Goal: Information Seeking & Learning: Learn about a topic

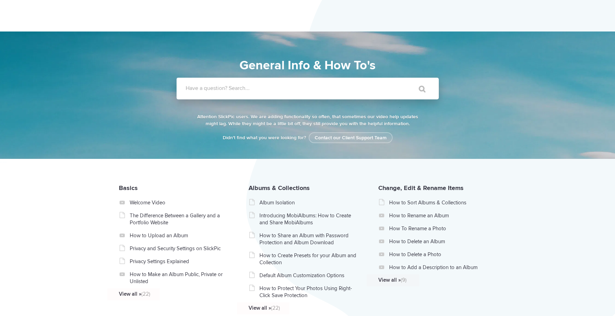
click at [319, 91] on label "Have a question? Search..." at bounding box center [317, 88] width 262 height 7
click at [319, 91] on input "Have a question? Search..." at bounding box center [292, 89] width 233 height 22
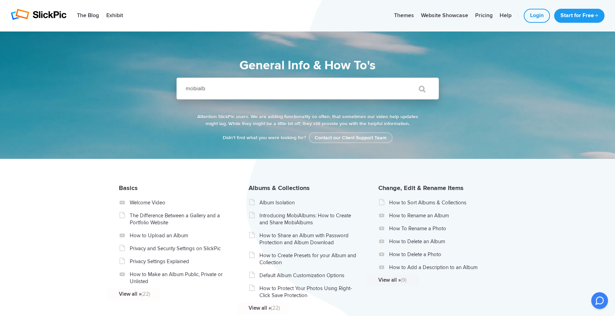
type input "mobialbu"
click at [224, 88] on label "Have a question? Search..." at bounding box center [317, 88] width 262 height 7
click at [224, 88] on input "Have a question? Search..." at bounding box center [292, 89] width 233 height 22
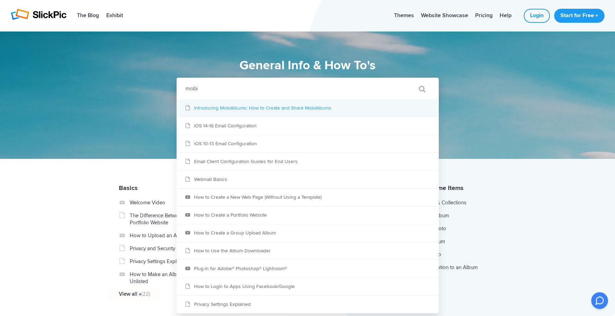
type input "mobi"
click at [229, 107] on link "Introducing MobiAlbums: How to Create and Share MobiAlbums" at bounding box center [307, 107] width 262 height 17
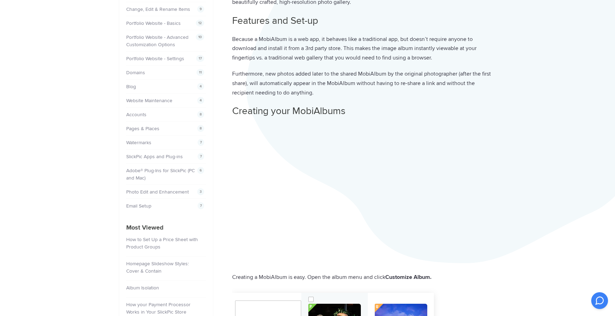
scroll to position [233, 0]
